Goal: Transaction & Acquisition: Purchase product/service

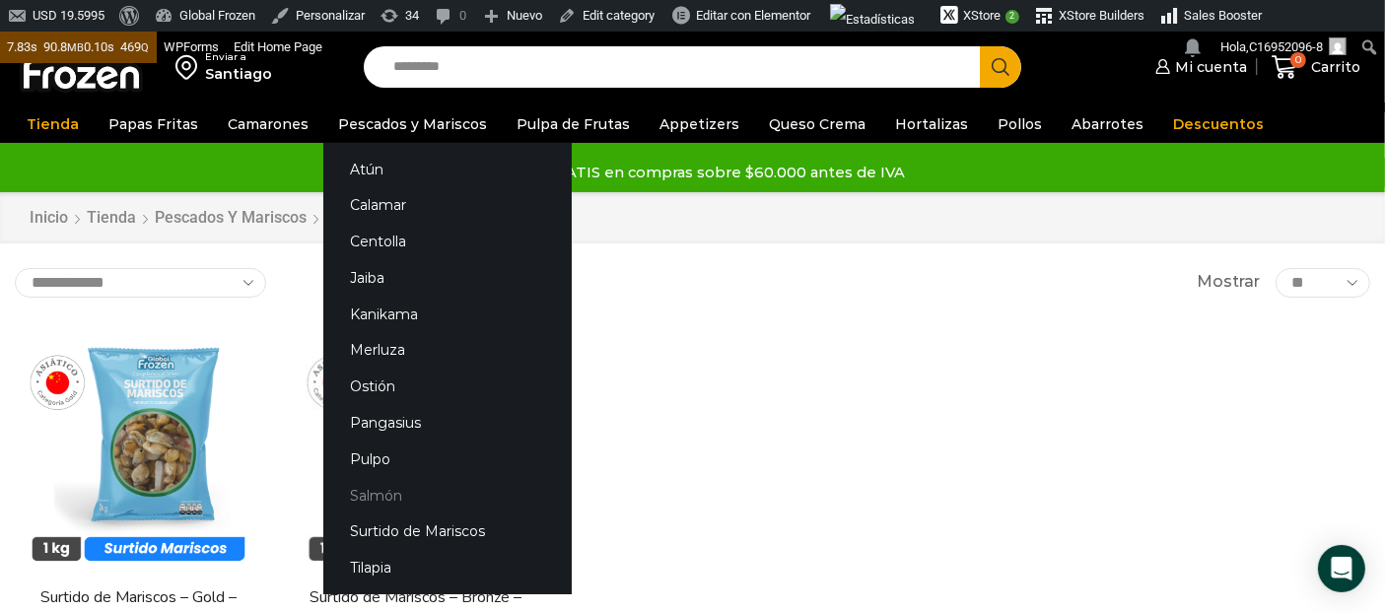
click at [377, 495] on link "Salmón" at bounding box center [447, 495] width 248 height 36
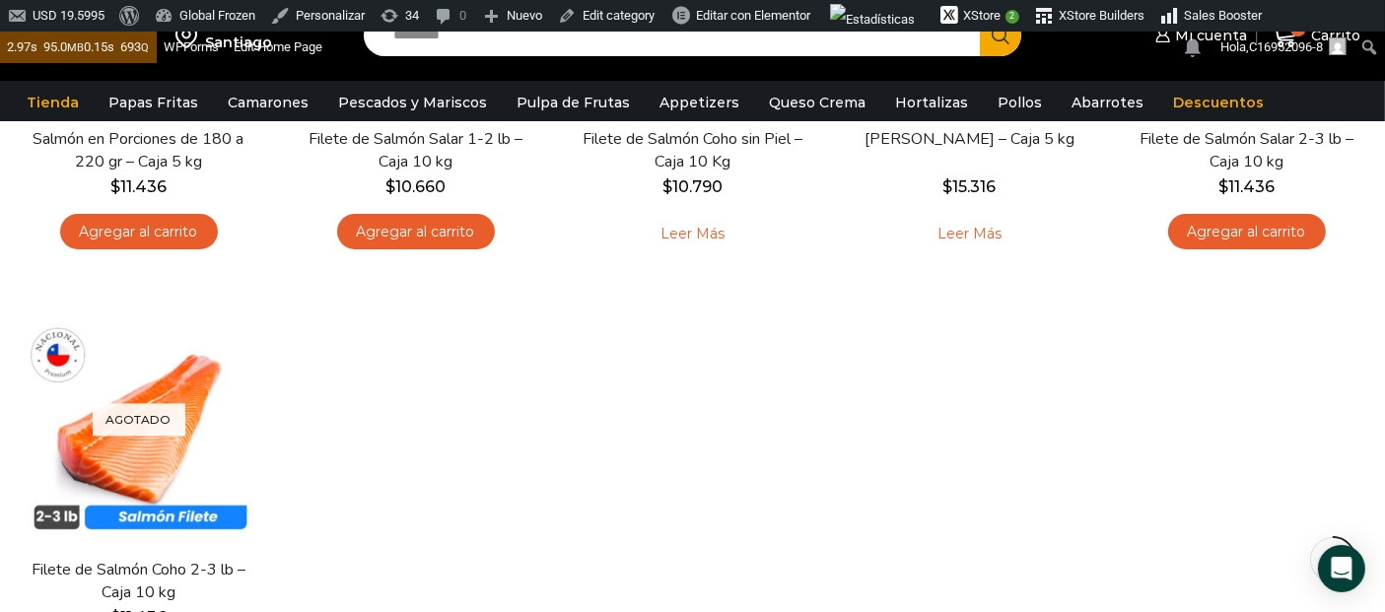
scroll to position [219, 0]
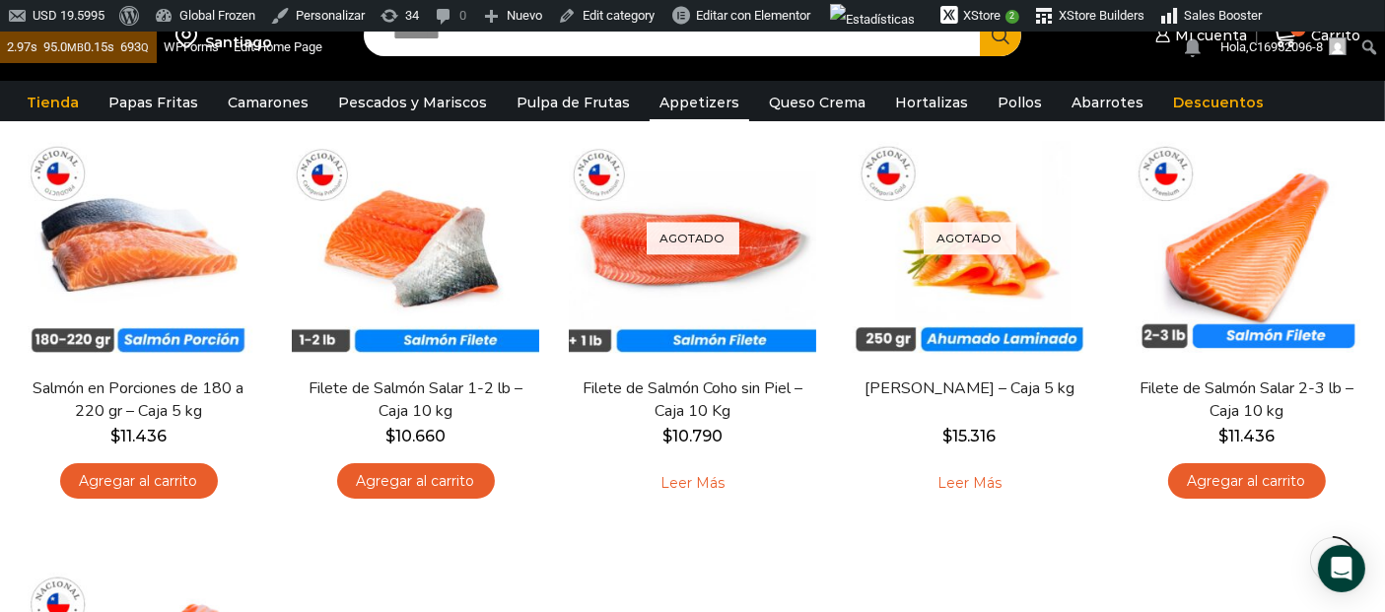
click at [703, 107] on link "Appetizers" at bounding box center [699, 102] width 100 height 37
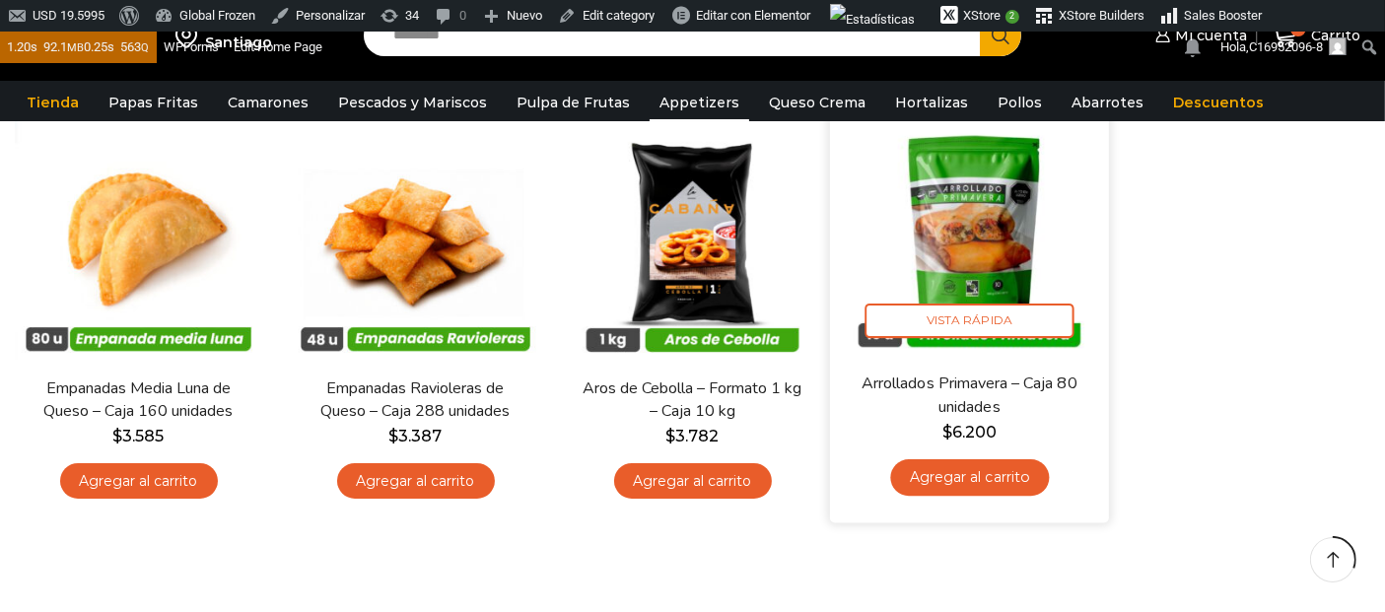
scroll to position [219, 0]
click at [983, 262] on img at bounding box center [969, 232] width 249 height 249
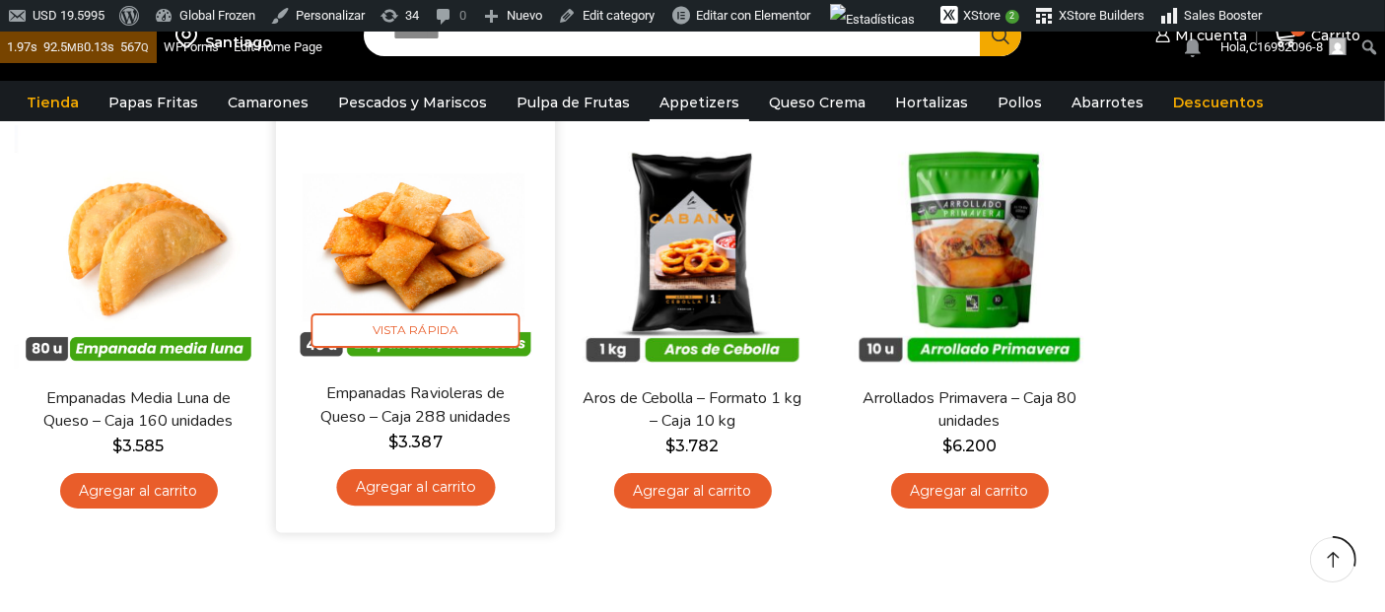
click at [386, 250] on img at bounding box center [415, 242] width 249 height 249
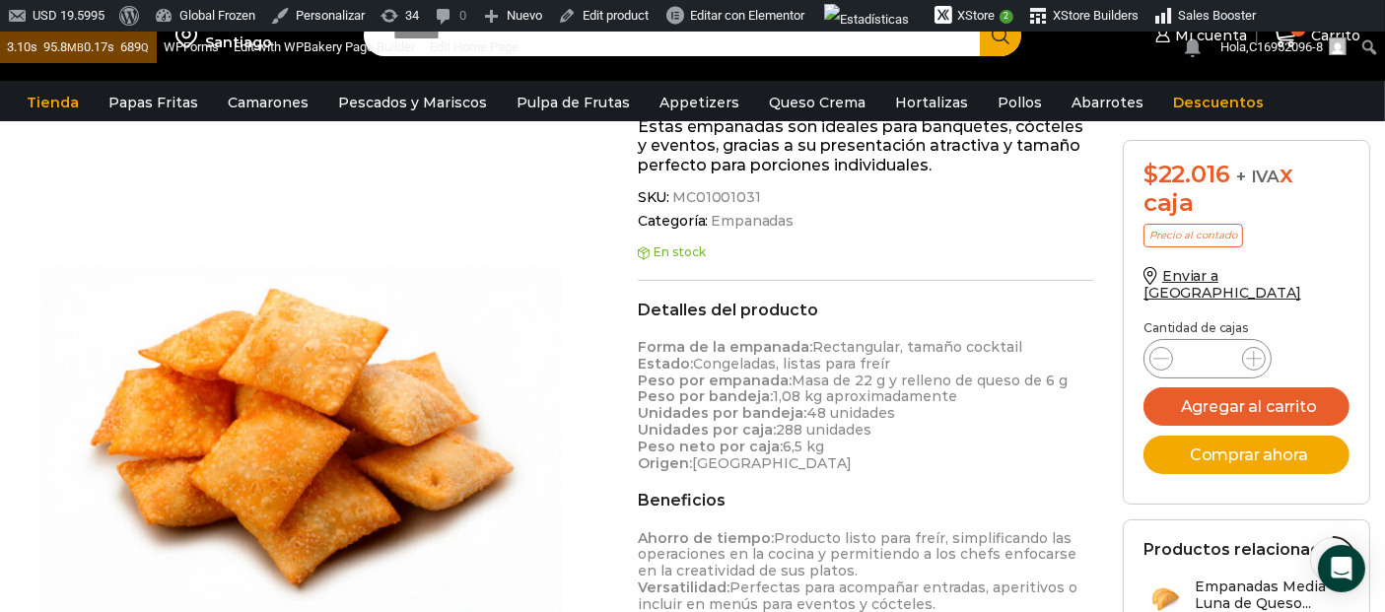
scroll to position [548, 0]
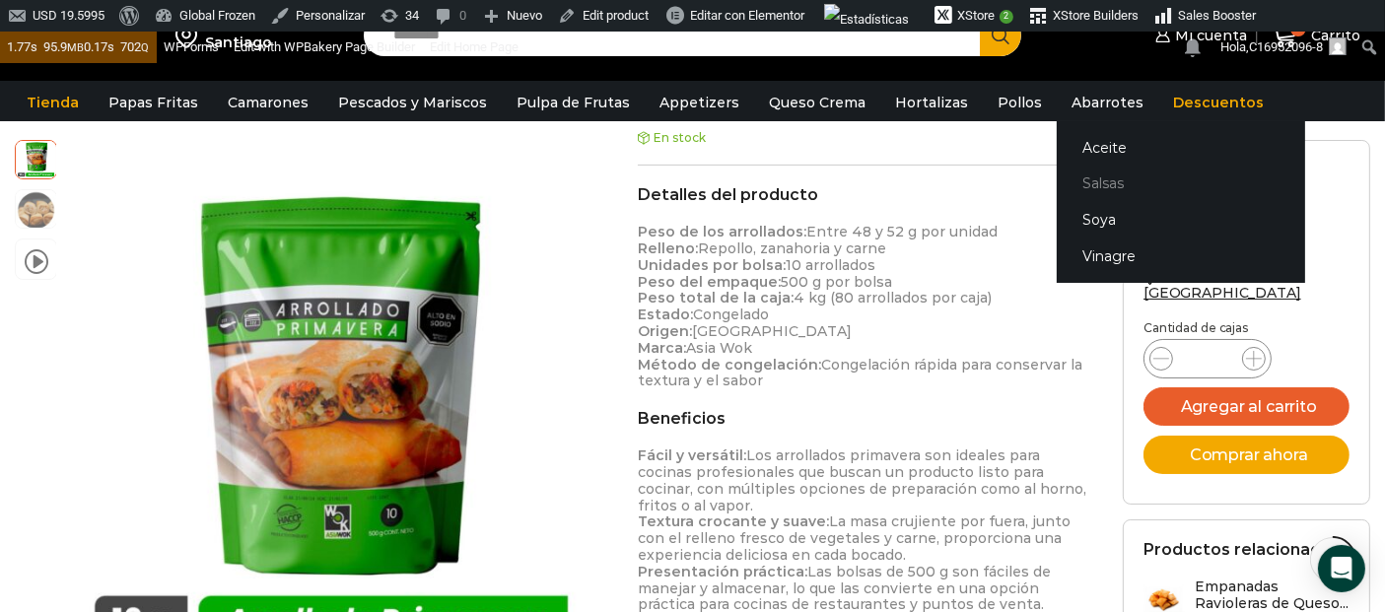
click at [1069, 185] on link "Salsas" at bounding box center [1180, 184] width 248 height 36
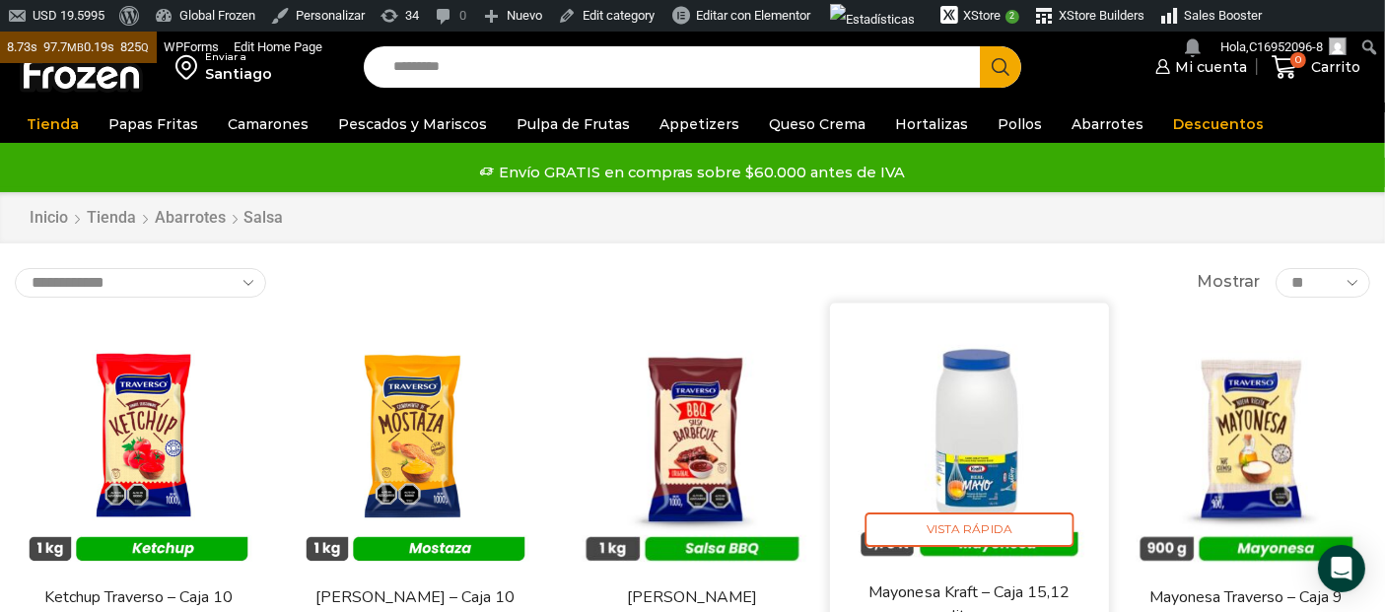
click at [976, 470] on img at bounding box center [969, 441] width 249 height 249
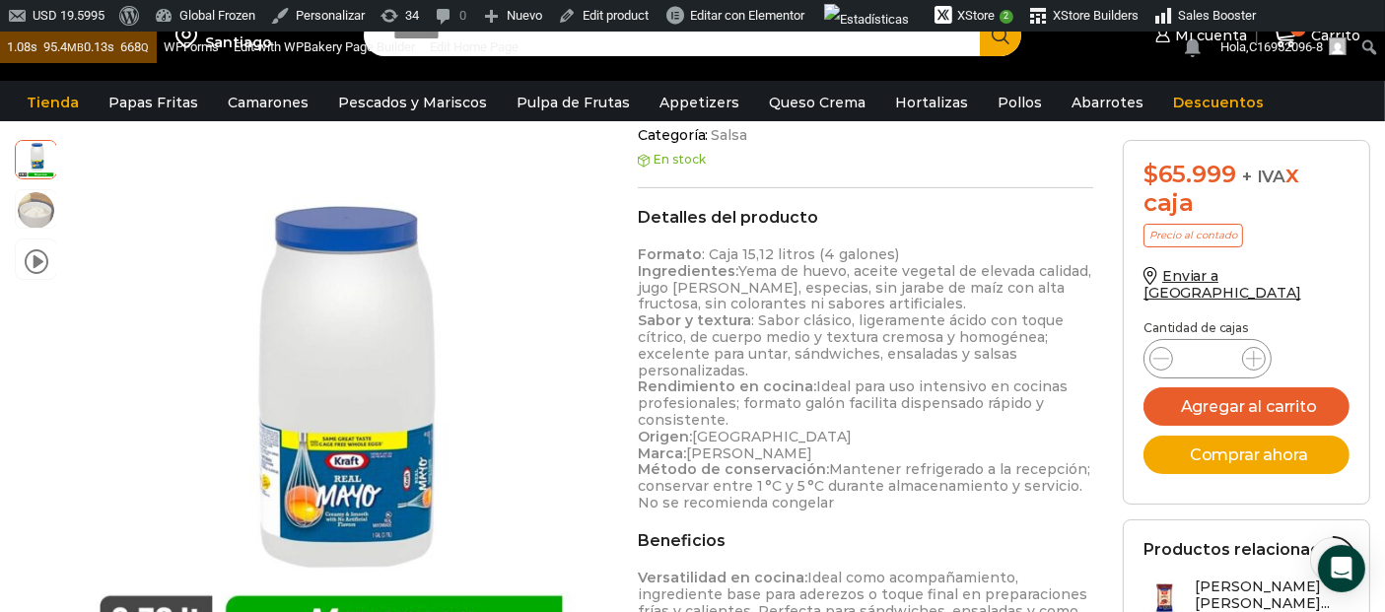
scroll to position [548, 0]
